Goal: Task Accomplishment & Management: Complete application form

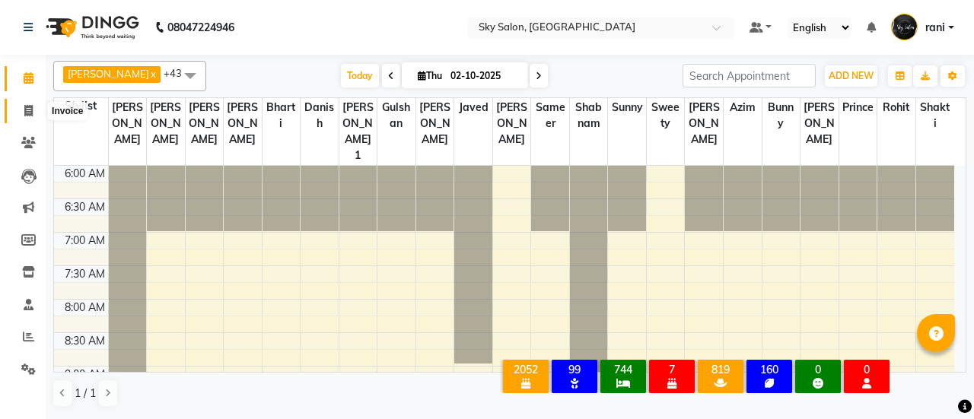
scroll to position [947, 0]
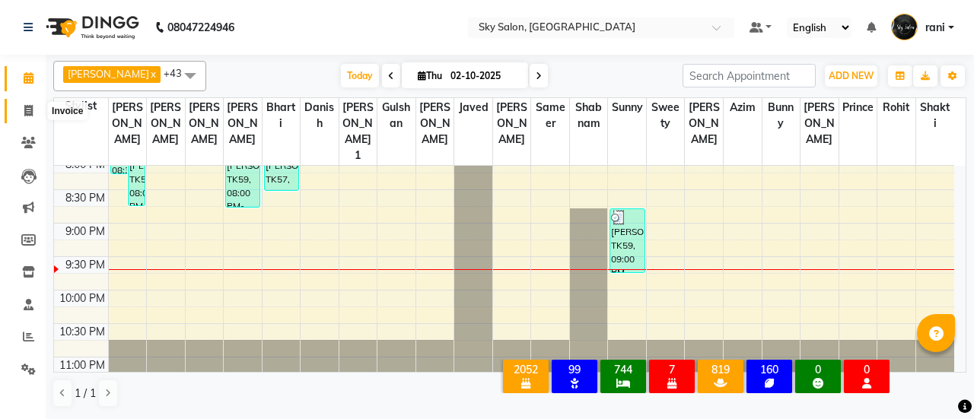
click at [18, 112] on span at bounding box center [28, 111] width 27 height 17
select select "3537"
select select "service"
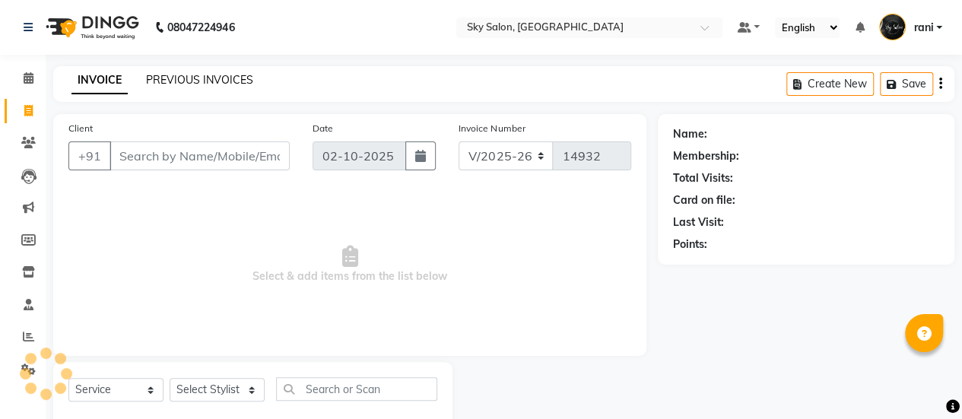
click at [208, 78] on link "PREVIOUS INVOICES" at bounding box center [199, 80] width 107 height 14
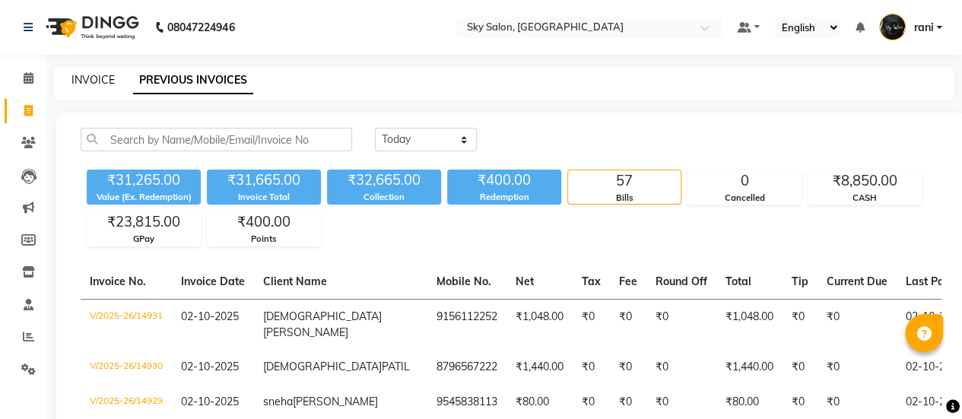
click at [85, 74] on link "INVOICE" at bounding box center [93, 80] width 43 height 14
select select "3537"
select select "service"
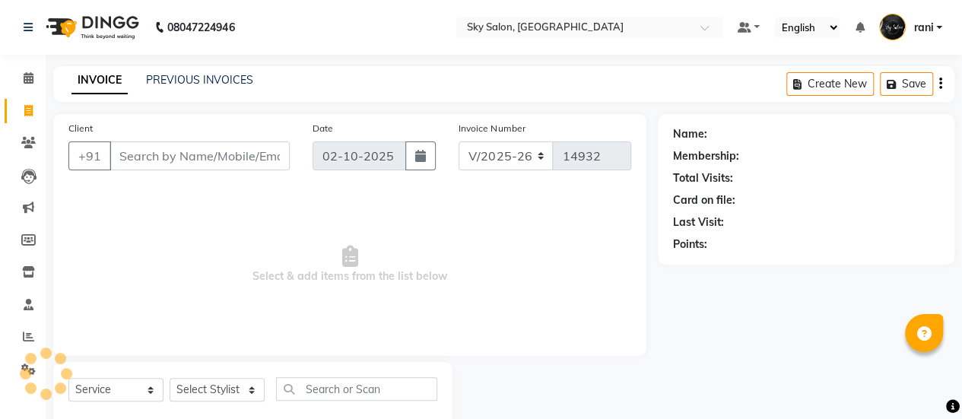
scroll to position [37, 0]
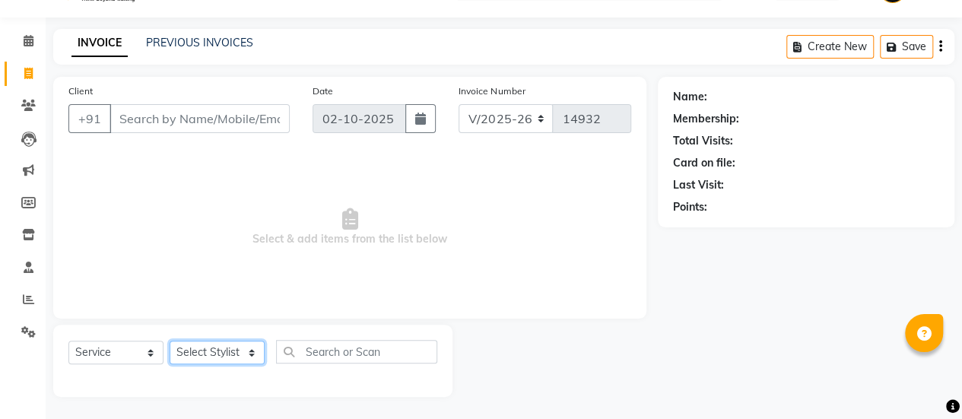
click at [224, 345] on select "Select Stylist afreen [PERSON_NAME] saha [PERSON_NAME] [PERSON_NAME] [PERSON_NA…" at bounding box center [217, 353] width 95 height 24
select select "16688"
click at [170, 341] on select "Select Stylist afreen [PERSON_NAME] saha [PERSON_NAME] [PERSON_NAME] [PERSON_NA…" at bounding box center [217, 353] width 95 height 24
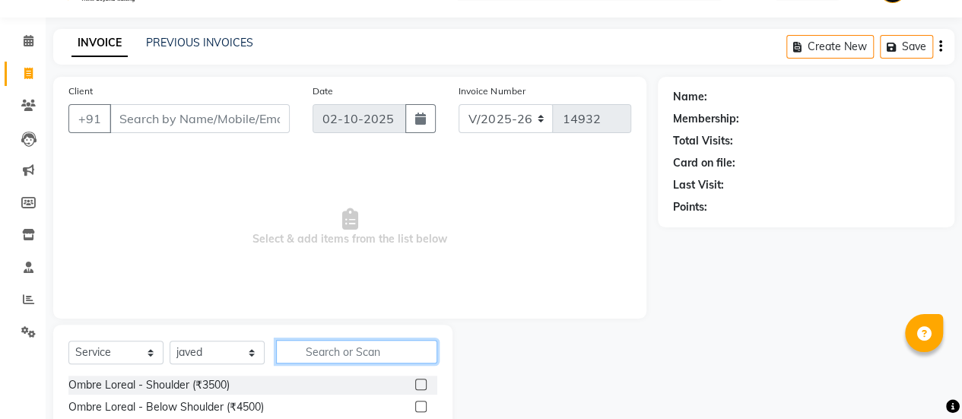
click at [368, 352] on input "text" at bounding box center [356, 352] width 161 height 24
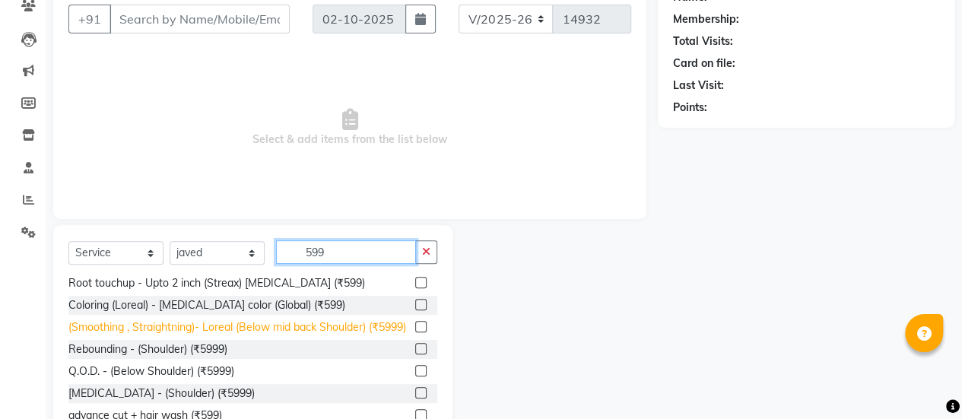
scroll to position [189, 0]
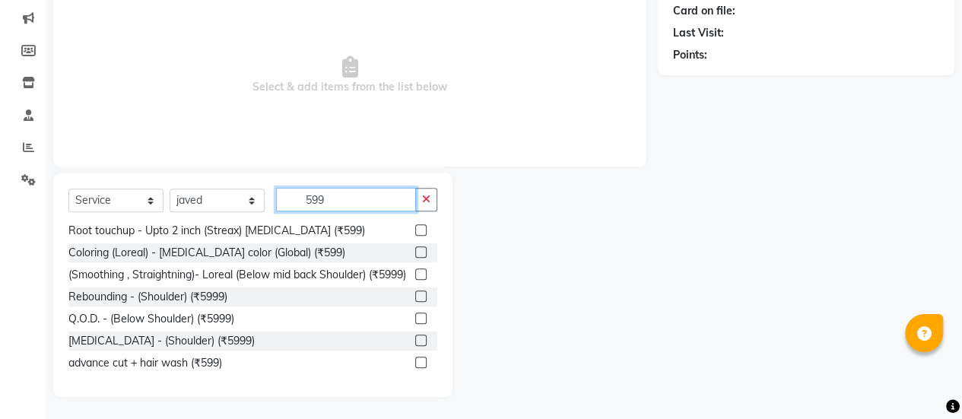
type input "599"
click at [415, 358] on label at bounding box center [420, 362] width 11 height 11
click at [415, 358] on input "checkbox" at bounding box center [420, 363] width 10 height 10
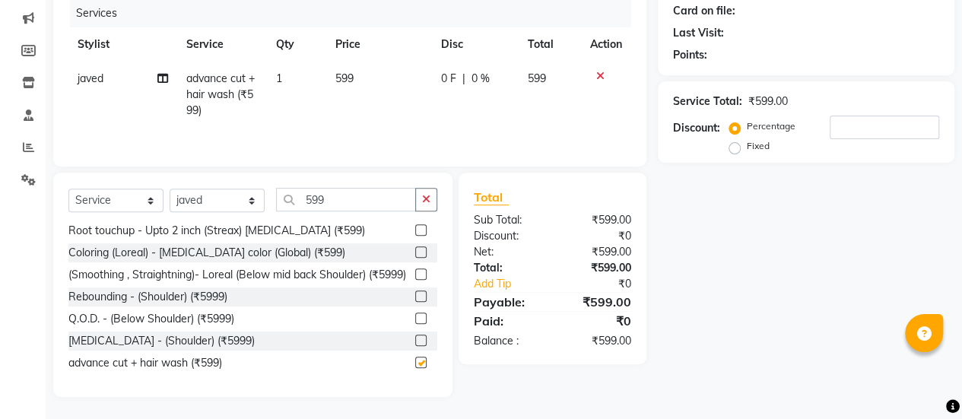
checkbox input "false"
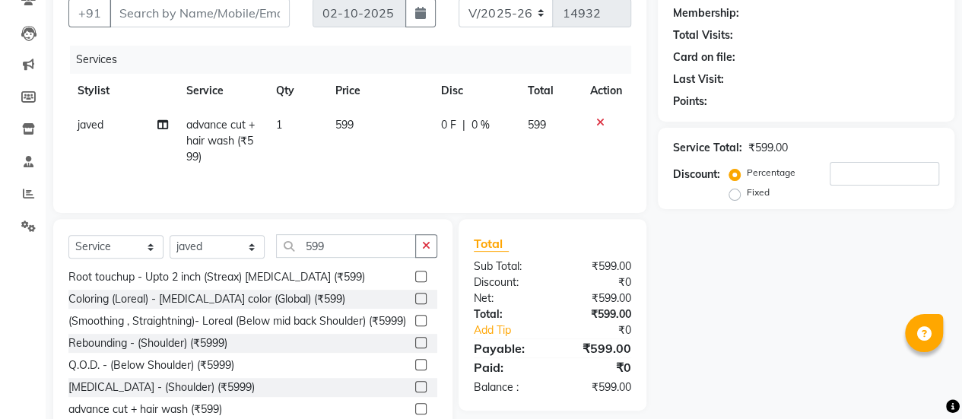
scroll to position [0, 0]
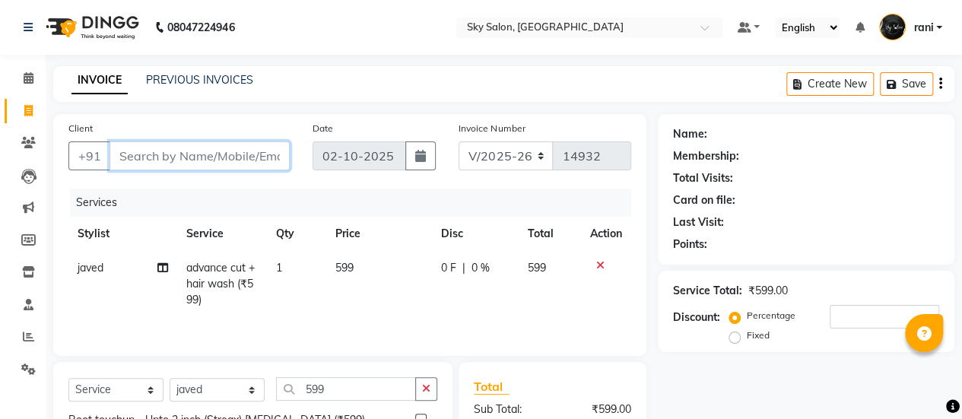
click at [212, 157] on input "Client" at bounding box center [200, 156] width 180 height 29
type input "9"
type input "0"
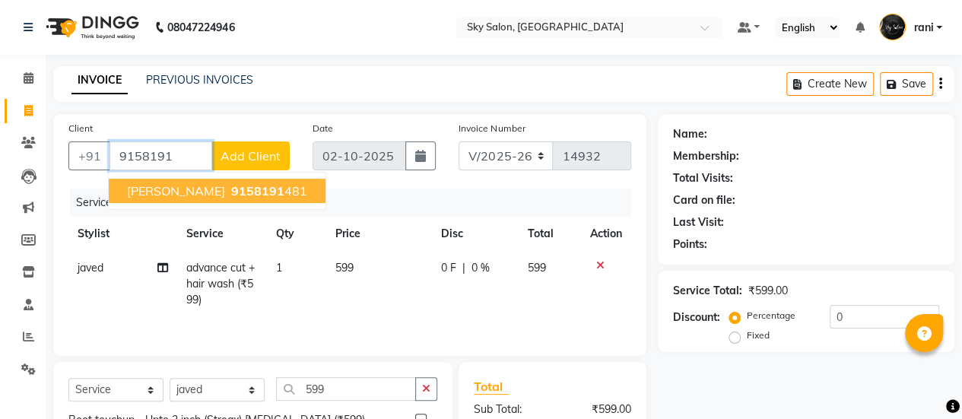
click at [231, 193] on span "9158191" at bounding box center [257, 190] width 53 height 15
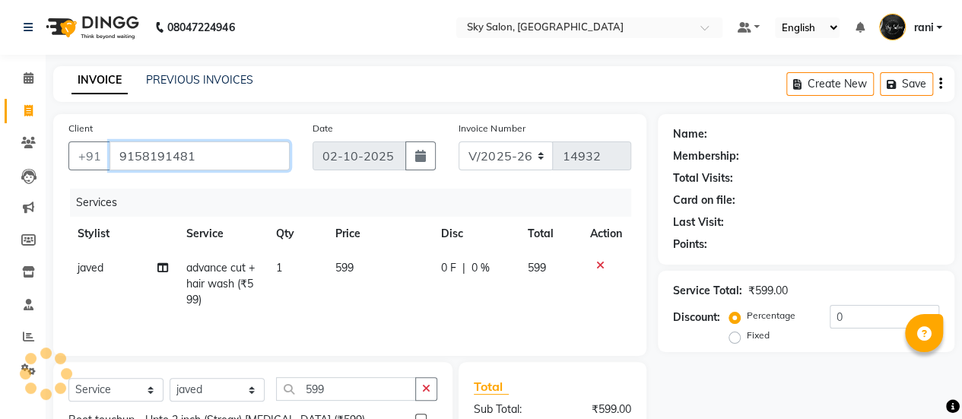
type input "9158191481"
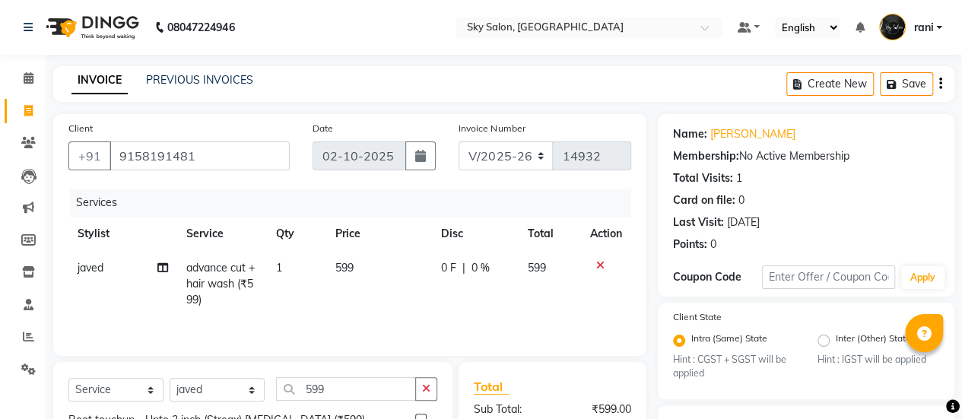
scroll to position [193, 0]
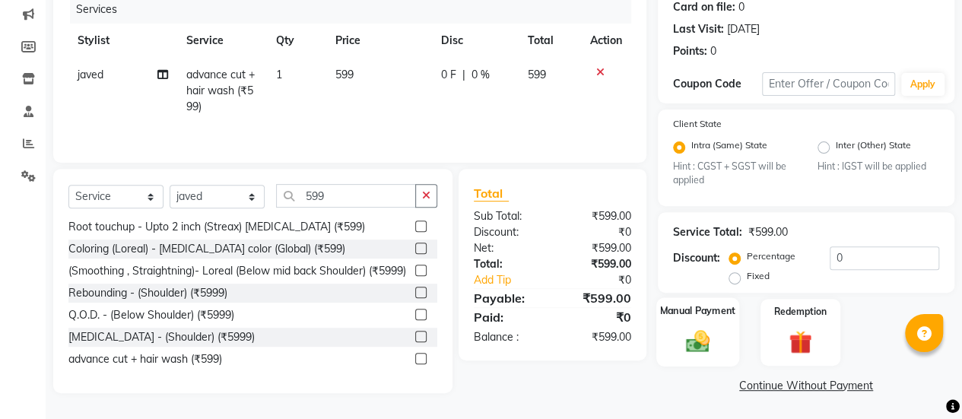
click at [720, 339] on div "Manual Payment" at bounding box center [698, 332] width 83 height 69
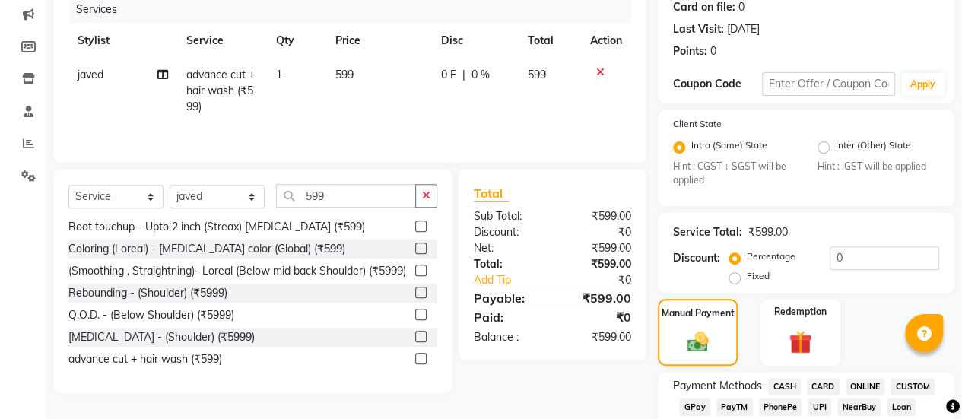
scroll to position [234, 0]
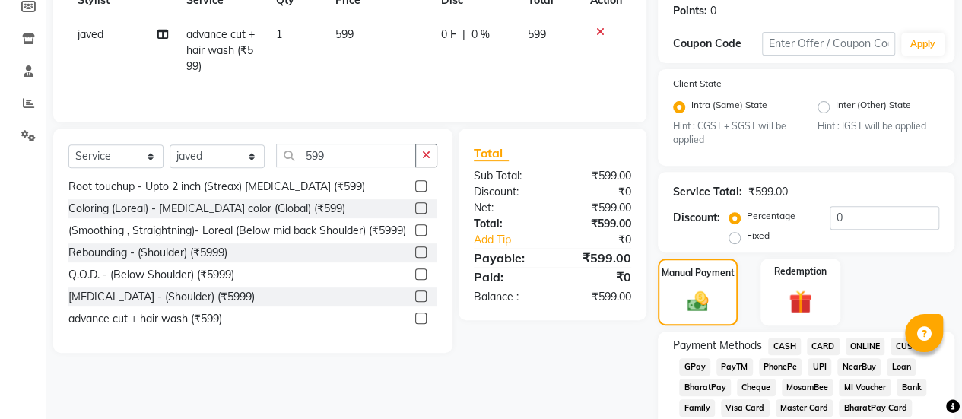
click at [782, 348] on span "CASH" at bounding box center [784, 346] width 33 height 17
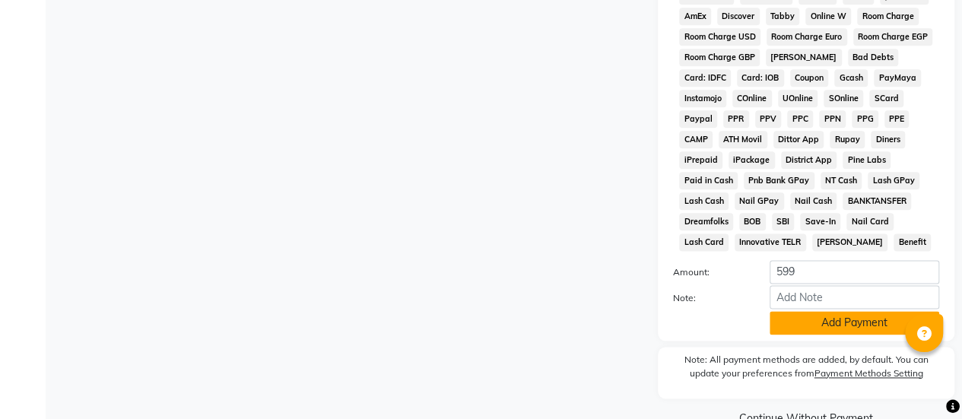
click at [831, 331] on button "Add Payment" at bounding box center [855, 323] width 170 height 24
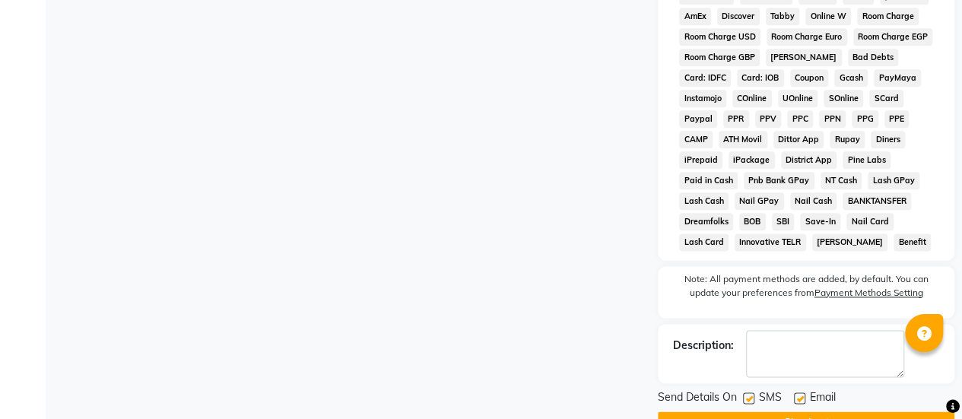
click at [752, 400] on label at bounding box center [748, 398] width 11 height 11
click at [752, 400] on input "checkbox" at bounding box center [748, 399] width 10 height 10
checkbox input "false"
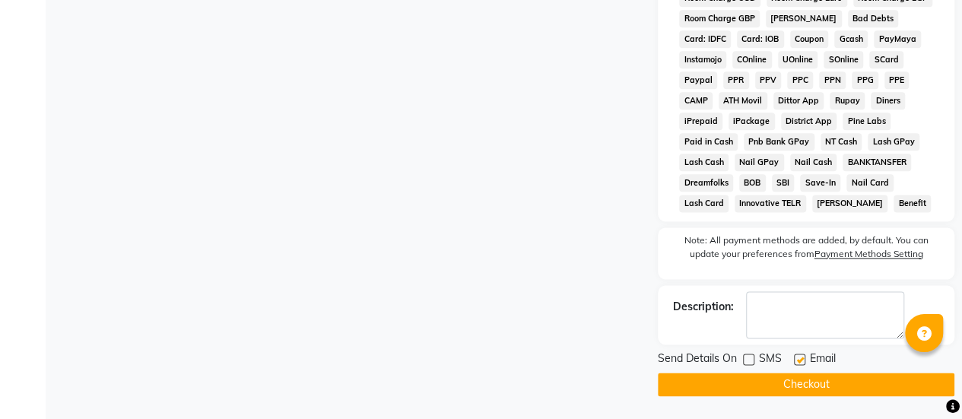
click at [794, 393] on button "Checkout" at bounding box center [806, 385] width 297 height 24
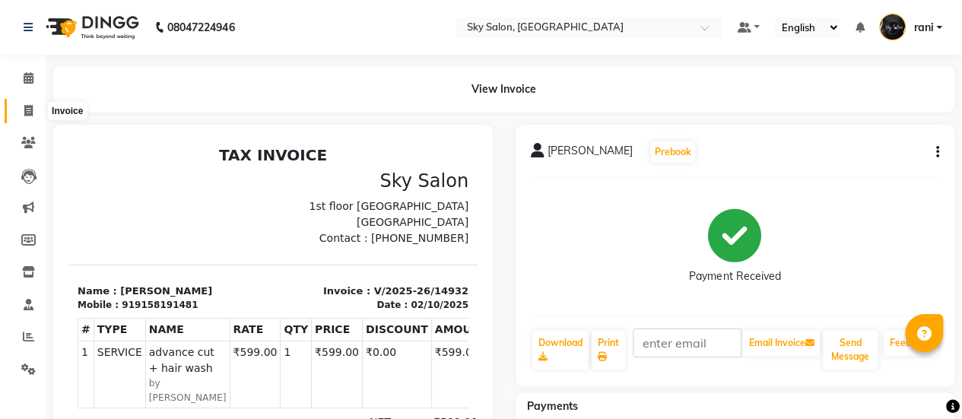
click at [26, 106] on icon at bounding box center [28, 110] width 8 height 11
select select "service"
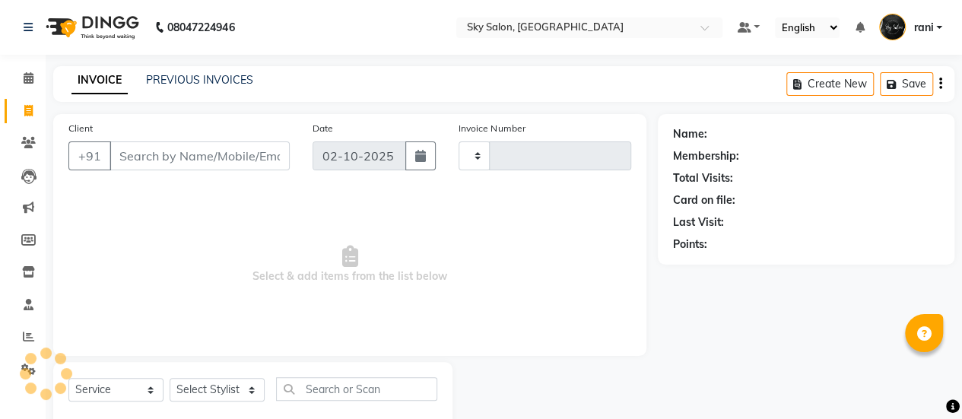
type input "14933"
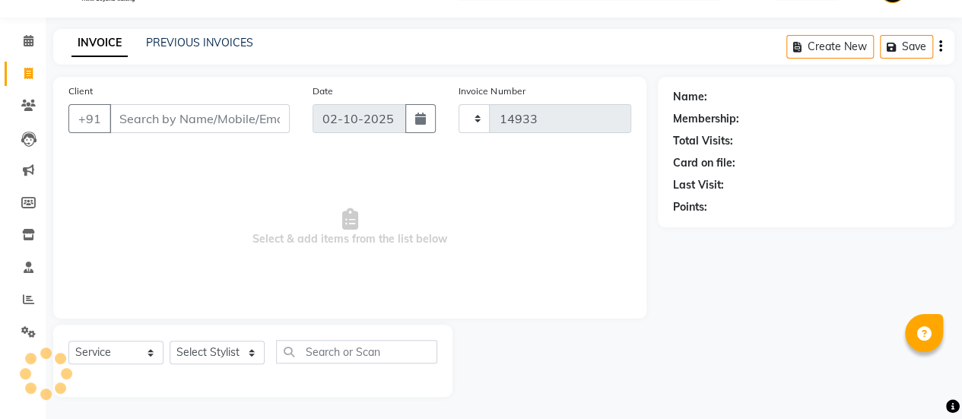
select select "3537"
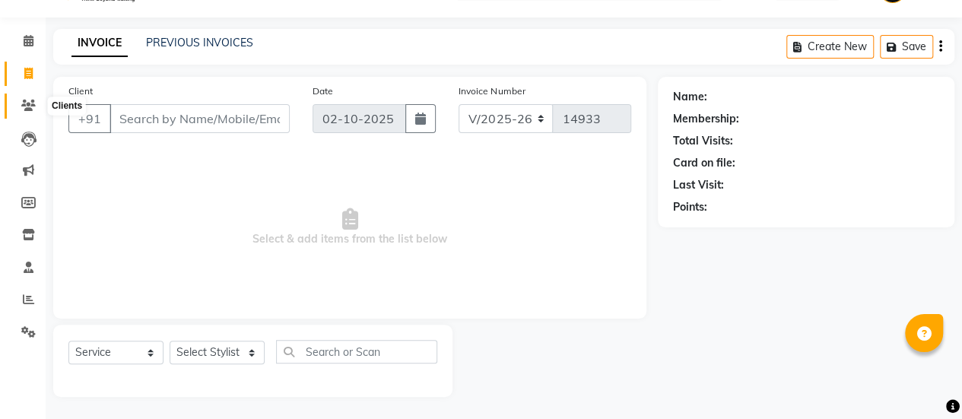
click at [26, 106] on icon at bounding box center [28, 105] width 14 height 11
